Goal: Task Accomplishment & Management: Use online tool/utility

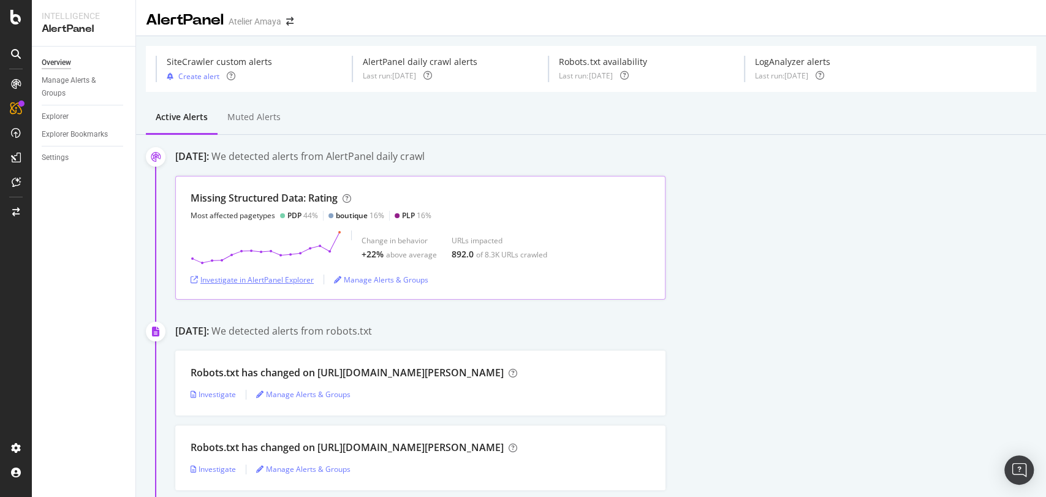
click at [287, 279] on div "Investigate in AlertPanel Explorer" at bounding box center [252, 279] width 123 height 10
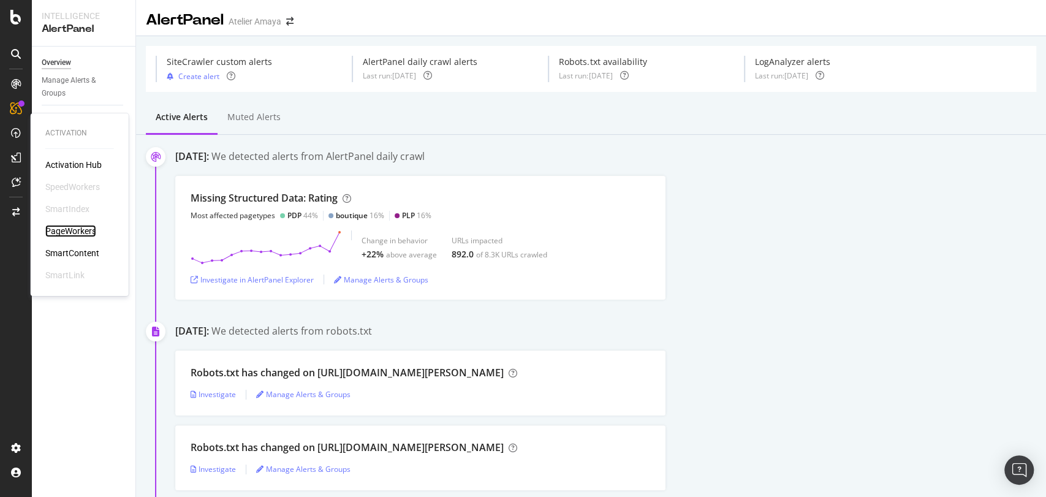
click at [81, 226] on div "PageWorkers" at bounding box center [70, 231] width 51 height 12
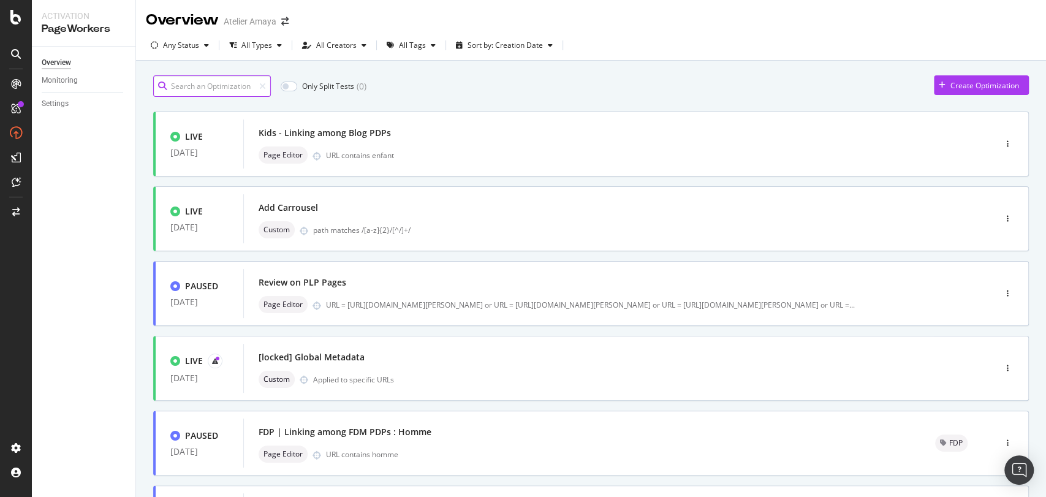
click at [236, 92] on input at bounding box center [212, 85] width 118 height 21
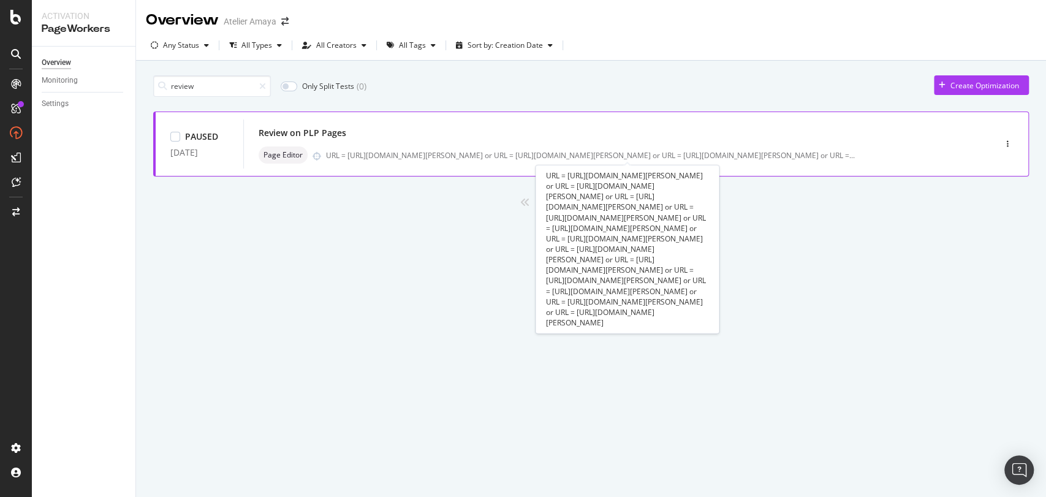
click at [387, 151] on div "URL = https://atelier-amaya.com/fr/bijoux/boucles-d-oreilles or URL = https://a…" at bounding box center [590, 155] width 529 height 10
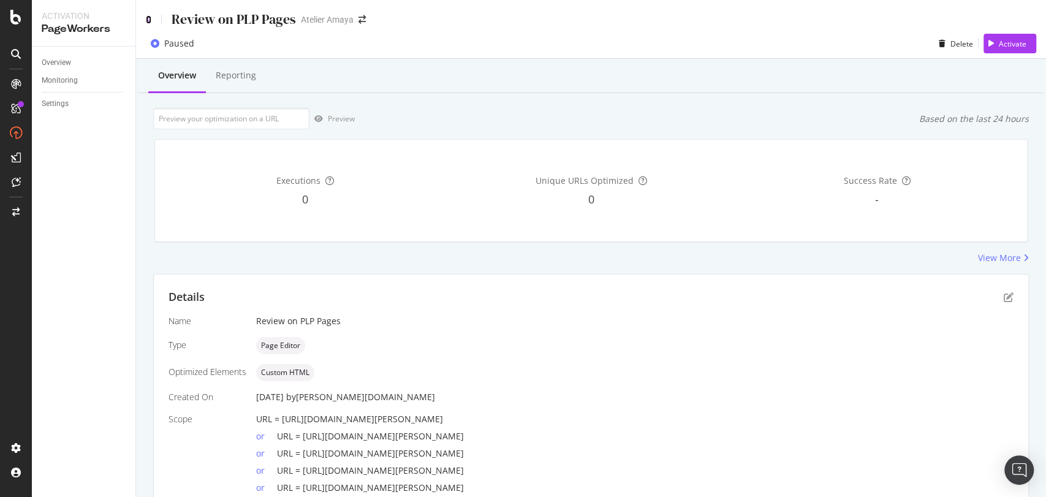
click at [148, 23] on icon at bounding box center [149, 19] width 6 height 9
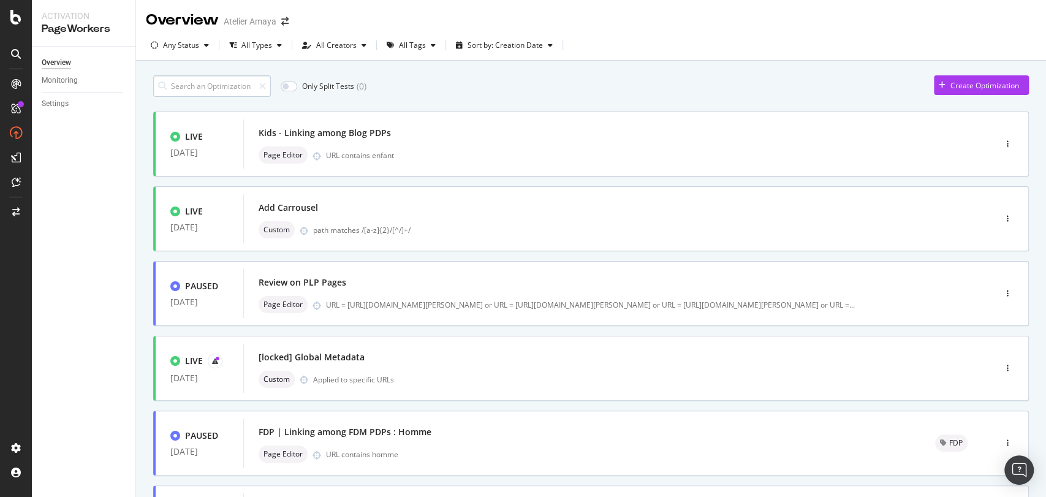
click at [235, 78] on input at bounding box center [212, 85] width 118 height 21
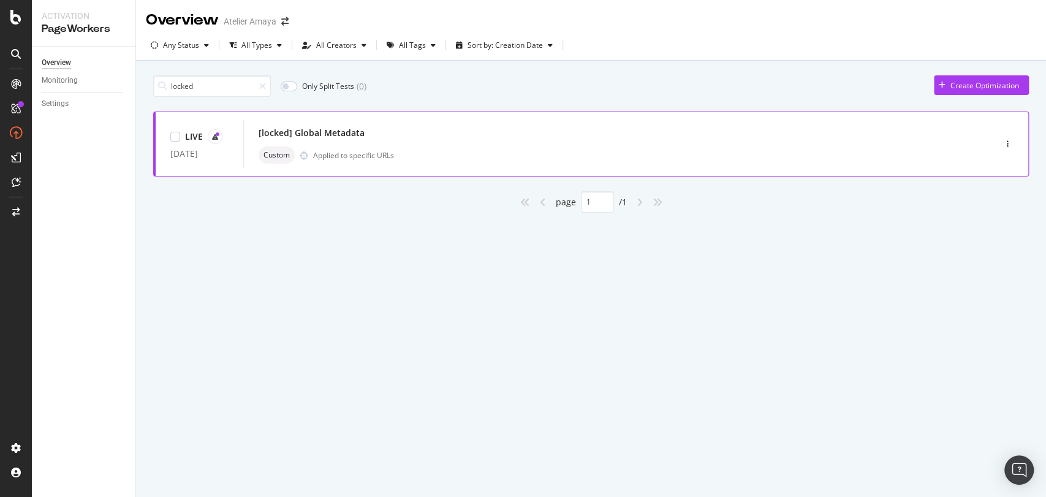
click at [324, 150] on div "Applied to specific URLs" at bounding box center [353, 155] width 81 height 10
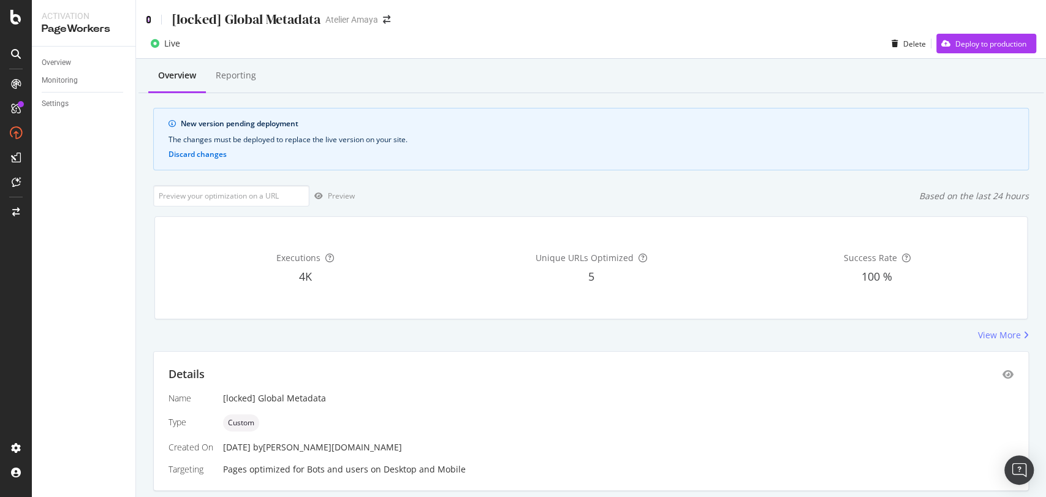
click at [146, 16] on icon at bounding box center [149, 19] width 6 height 9
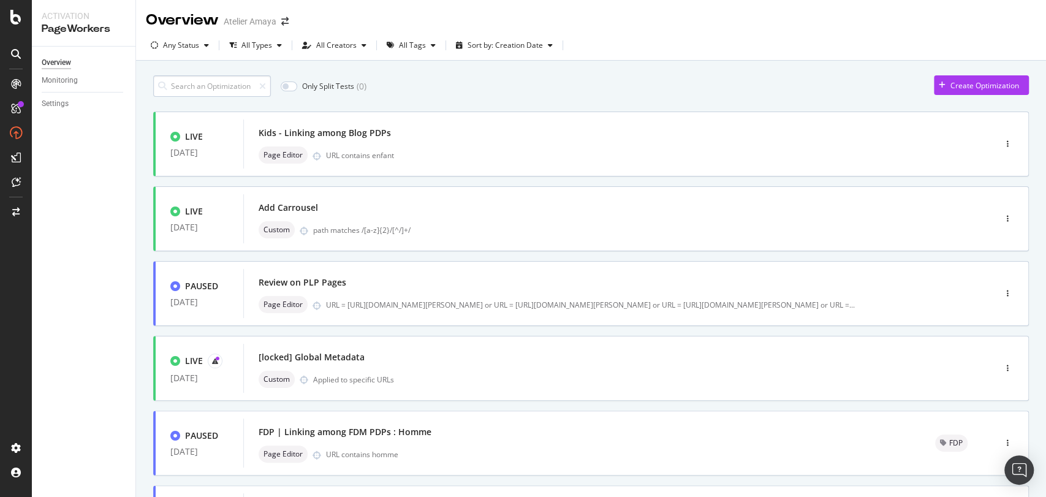
click at [200, 84] on input at bounding box center [212, 85] width 118 height 21
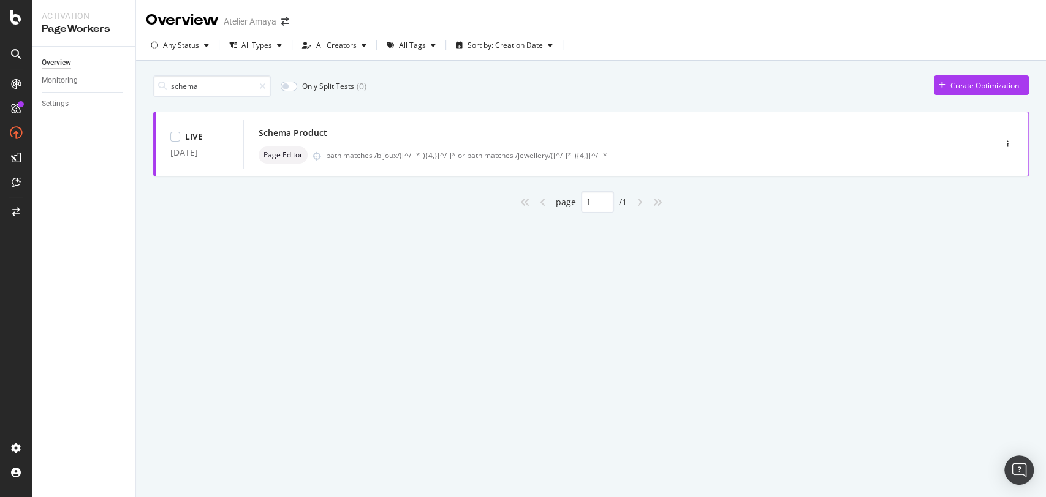
click at [384, 143] on div "Schema Product Page Editor path matches /bijoux/([^/-]*-){4,}[^/-]* or path mat…" at bounding box center [601, 143] width 684 height 39
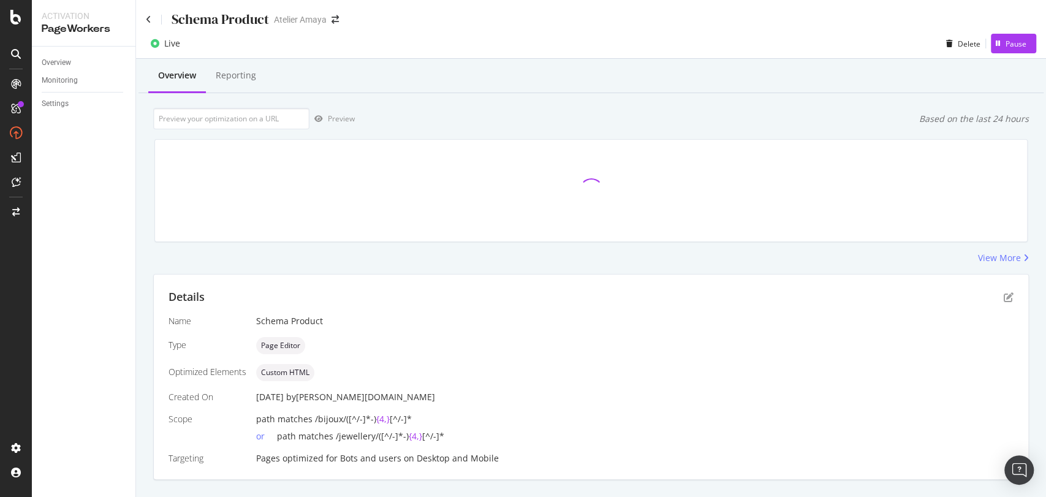
scroll to position [25, 0]
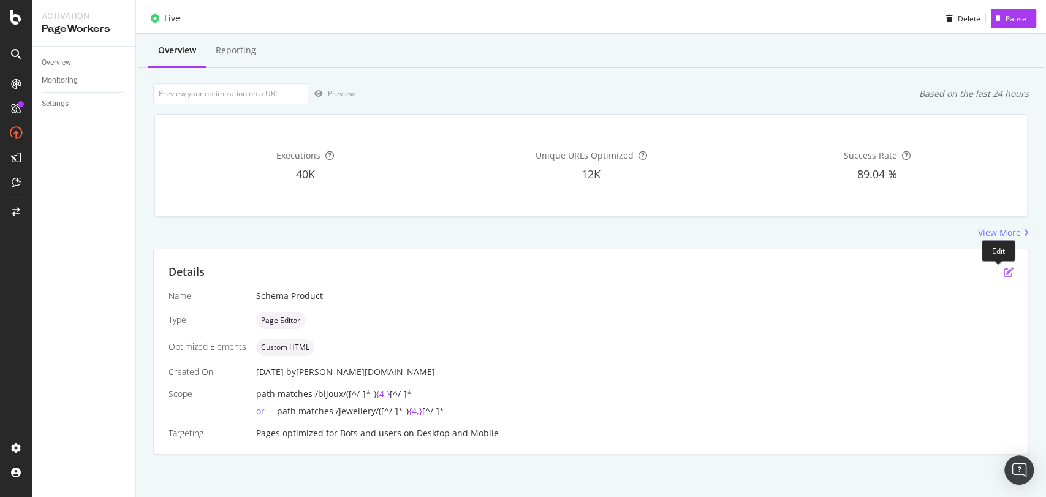
click at [1003, 271] on icon "pen-to-square" at bounding box center [1008, 272] width 10 height 10
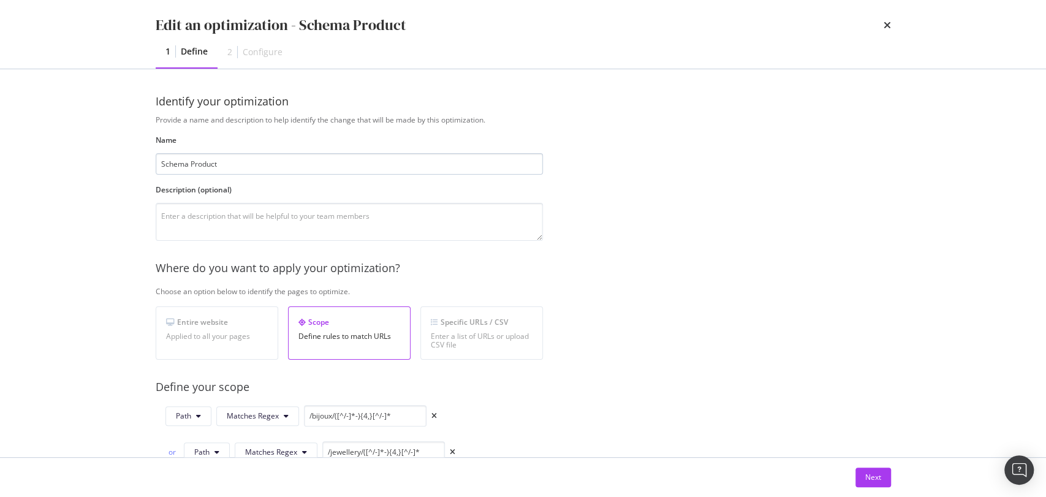
click at [185, 163] on input "Schema Product" at bounding box center [349, 163] width 387 height 21
click at [205, 160] on input "Schema Product" at bounding box center [349, 163] width 387 height 21
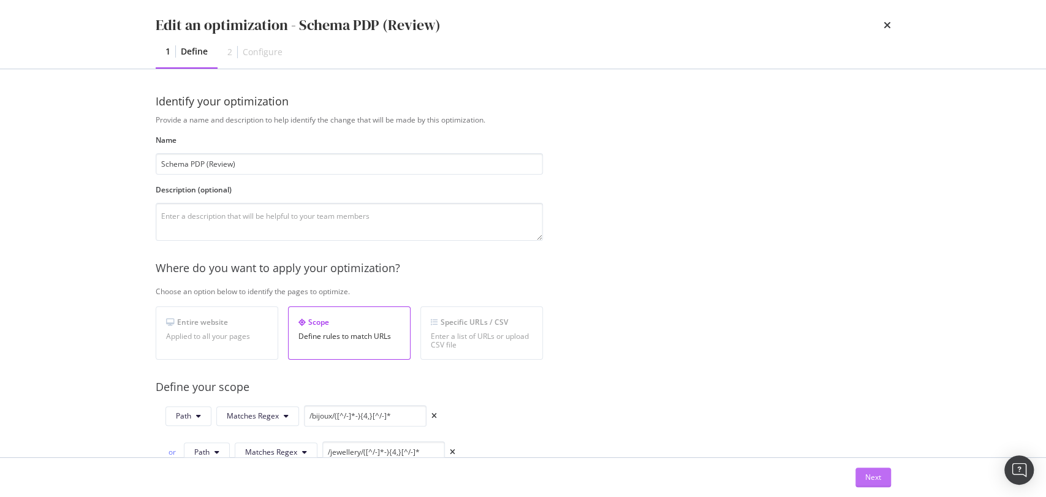
type input "Schema PDP (Review)"
click at [884, 475] on button "Next" at bounding box center [873, 477] width 36 height 20
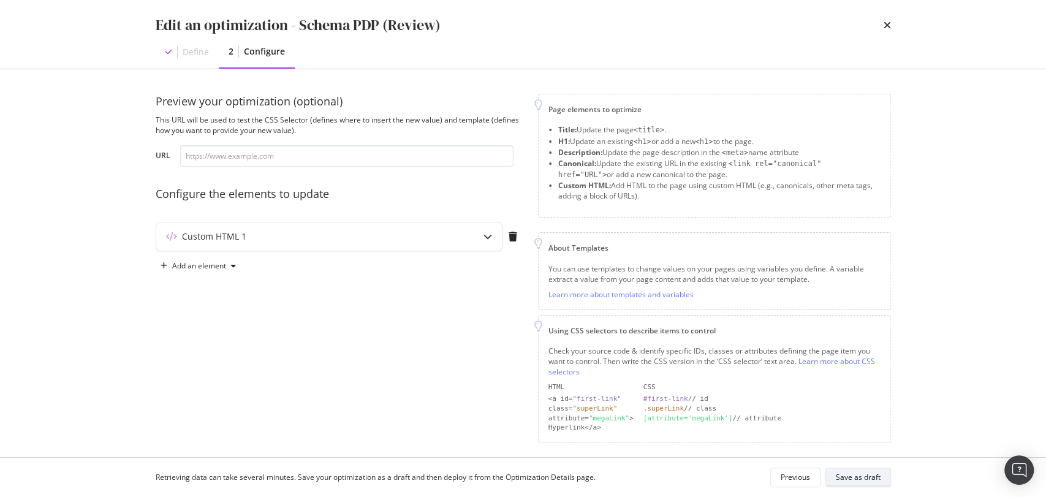
click at [863, 469] on div "Save as draft" at bounding box center [858, 477] width 45 height 17
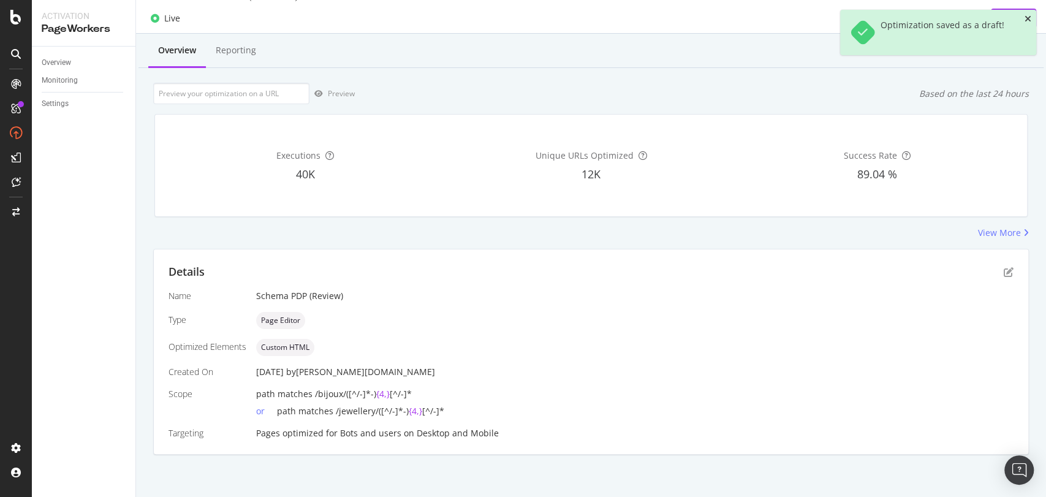
click at [1028, 21] on icon "close toast" at bounding box center [1027, 19] width 7 height 9
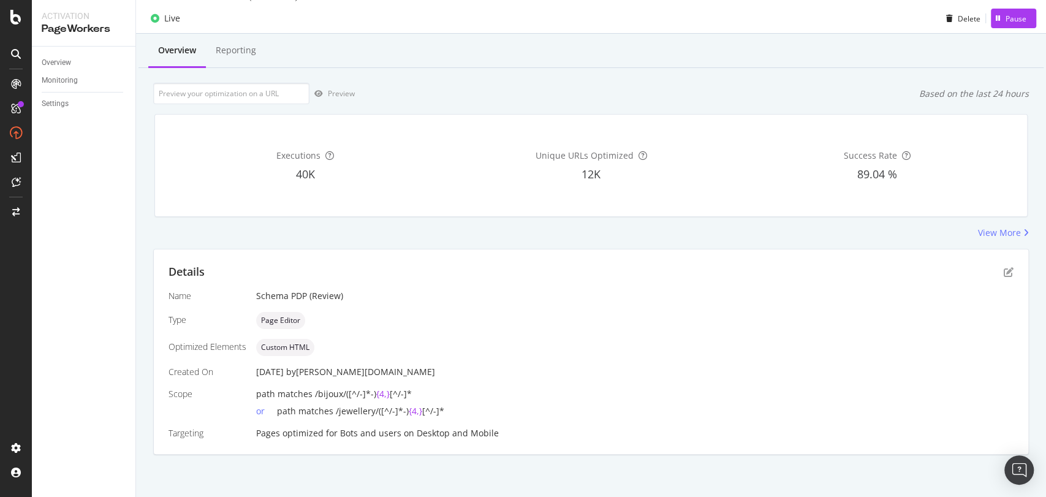
click at [293, 300] on div "Schema PDP (Review)" at bounding box center [634, 296] width 757 height 12
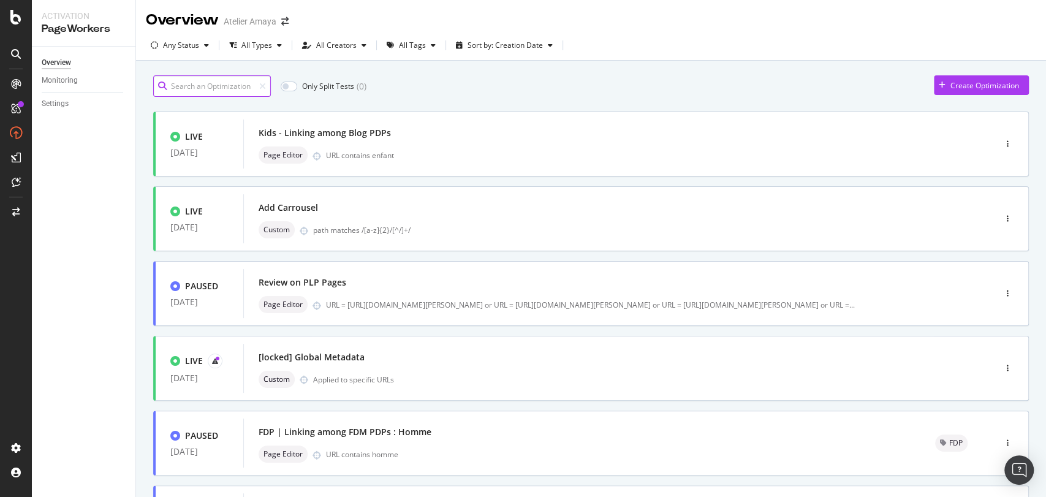
click at [203, 81] on input at bounding box center [212, 85] width 118 height 21
click at [387, 376] on div "Applied to specific URLs" at bounding box center [353, 379] width 81 height 10
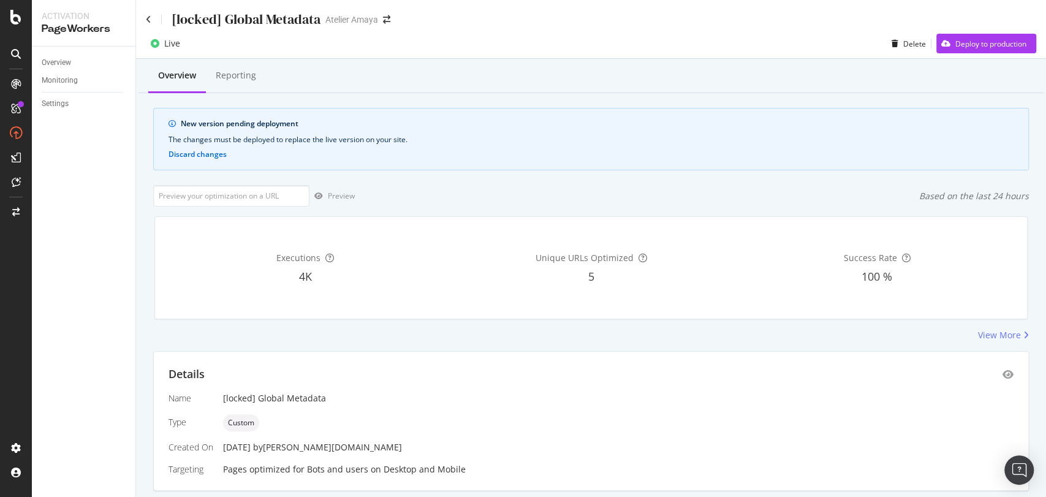
scroll to position [248, 0]
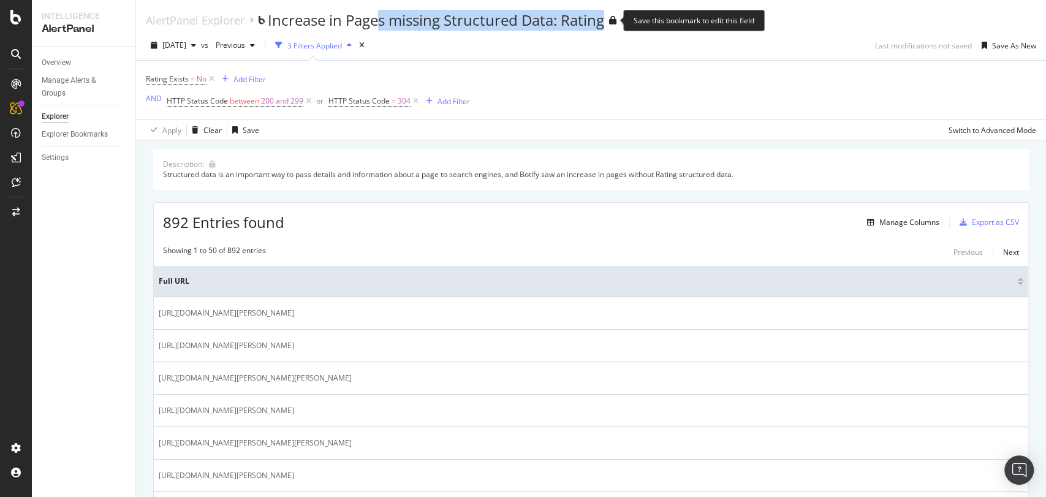
drag, startPoint x: 381, startPoint y: 22, endPoint x: 605, endPoint y: 22, distance: 223.6
click at [604, 22] on div "Increase in Pages missing Structured Data: Rating" at bounding box center [436, 20] width 336 height 21
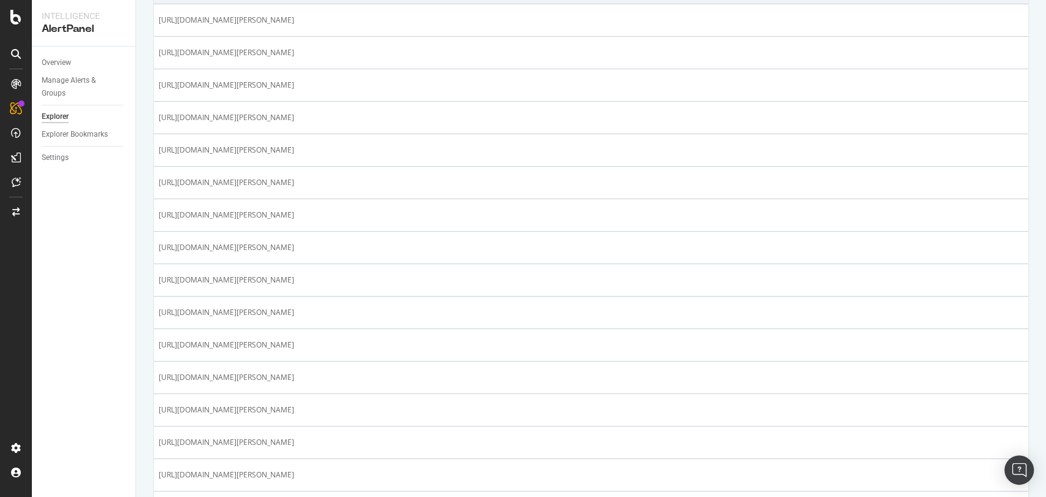
scroll to position [463, 0]
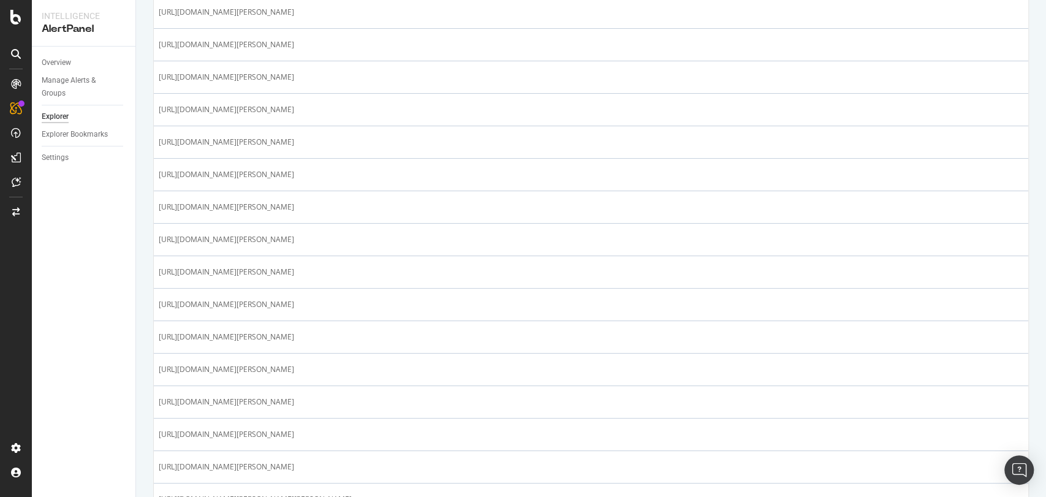
drag, startPoint x: 451, startPoint y: 314, endPoint x: 104, endPoint y: 351, distance: 349.3
click at [104, 351] on div "Overview Manage Alerts & Groups Explorer Explorer Bookmarks Settings" at bounding box center [84, 272] width 104 height 450
